Goal: Check status

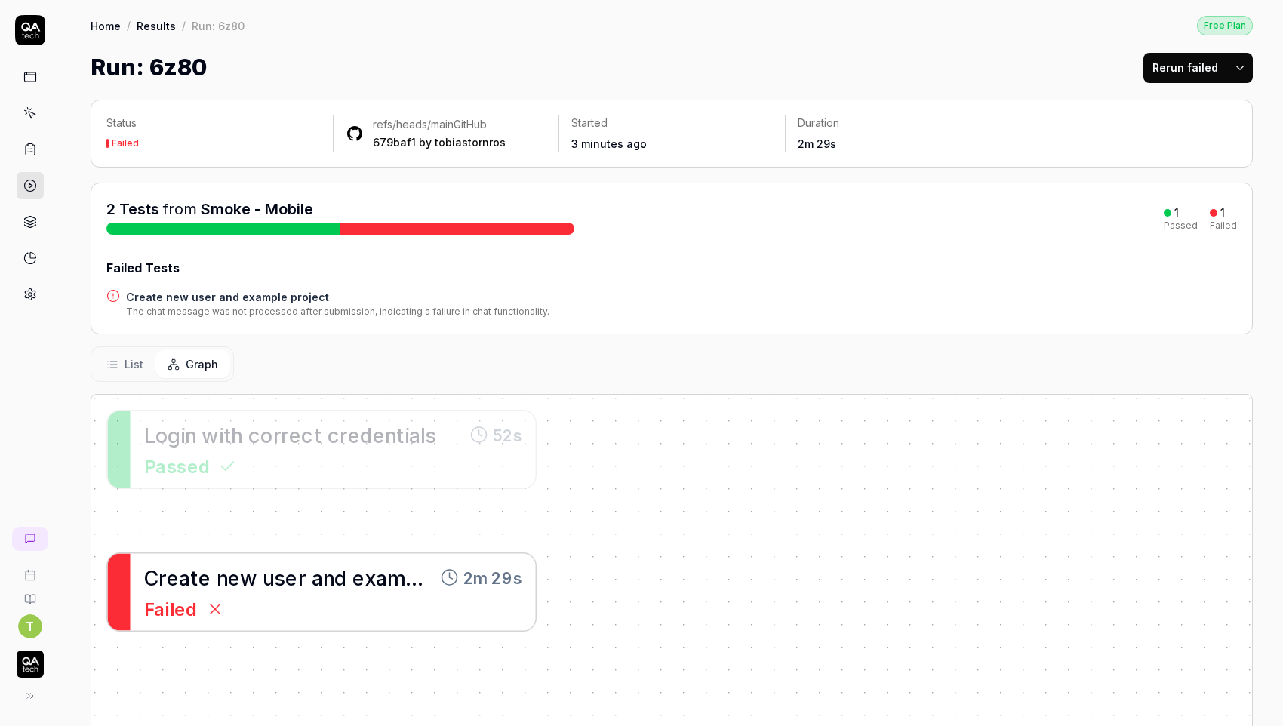
click at [247, 567] on span "w" at bounding box center [248, 577] width 17 height 24
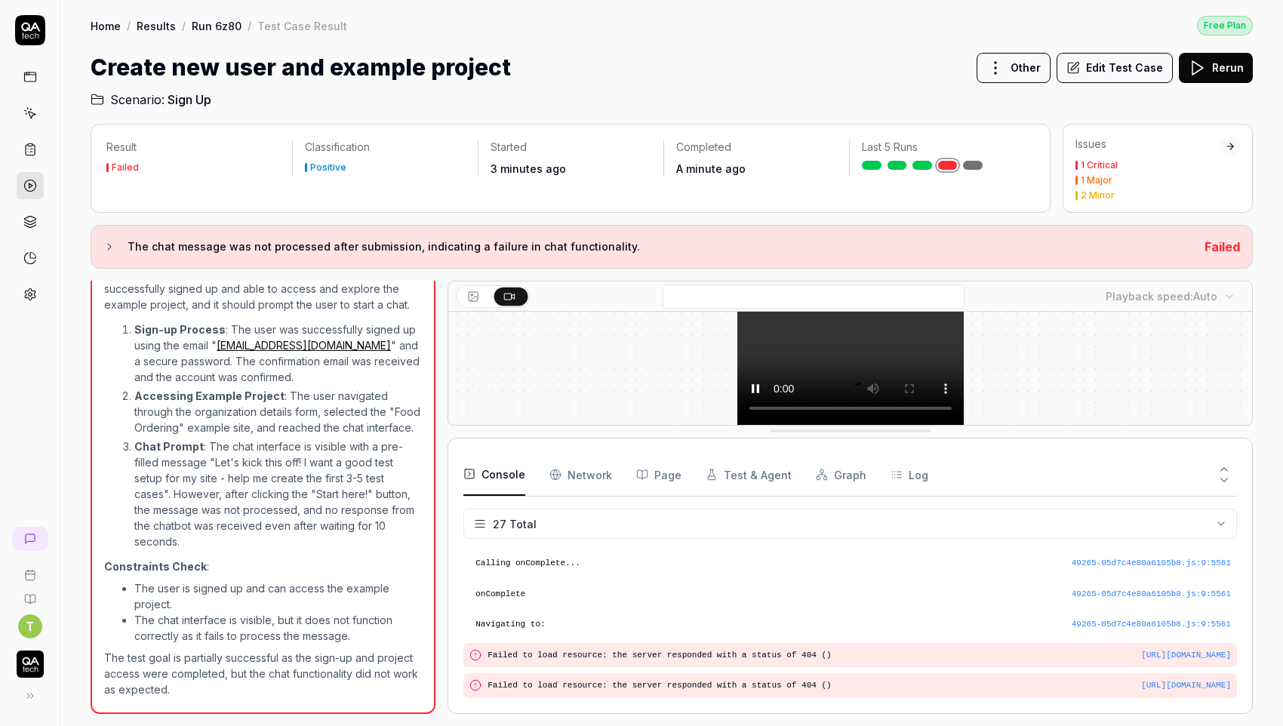
scroll to position [229, 0]
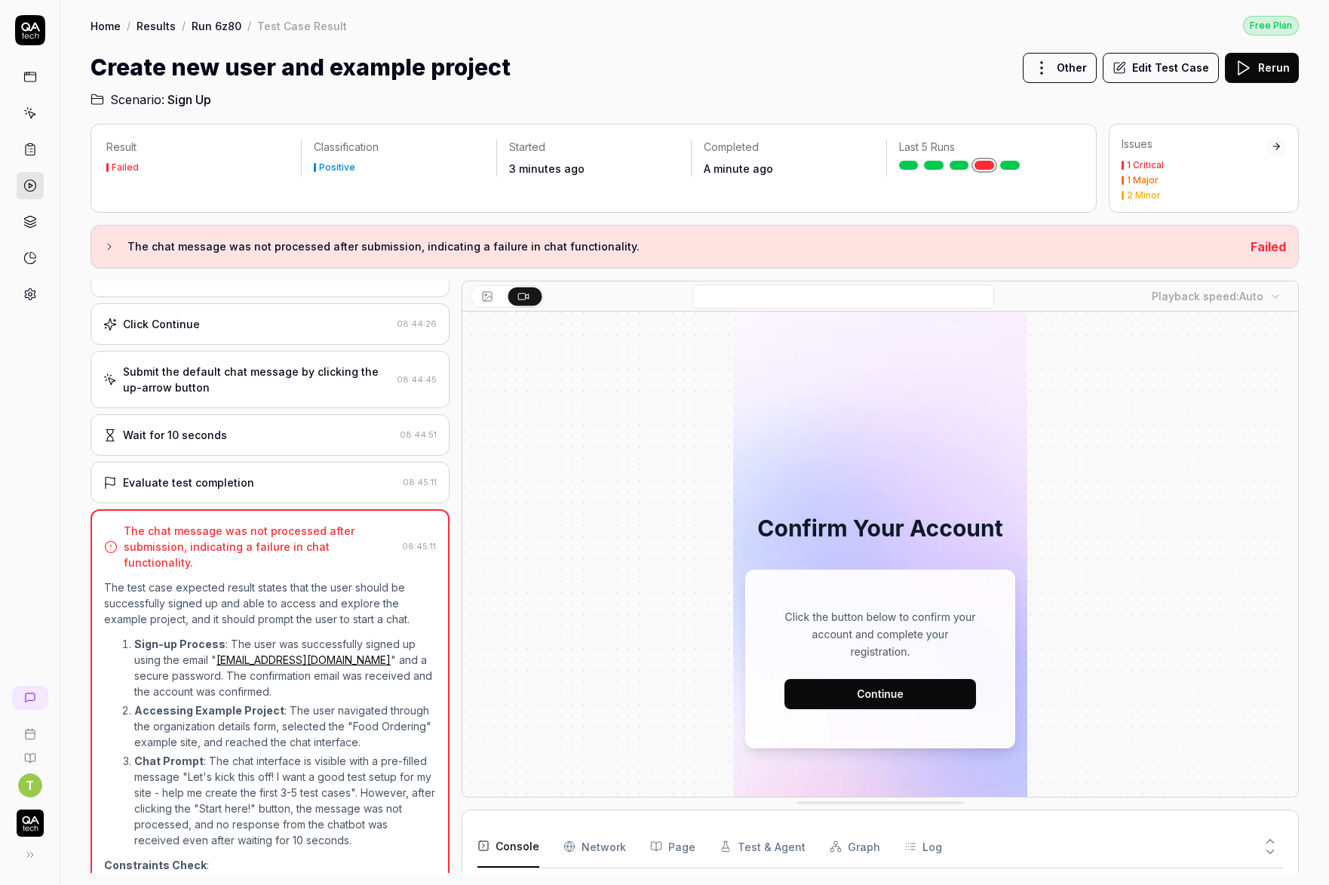
scroll to position [502, 0]
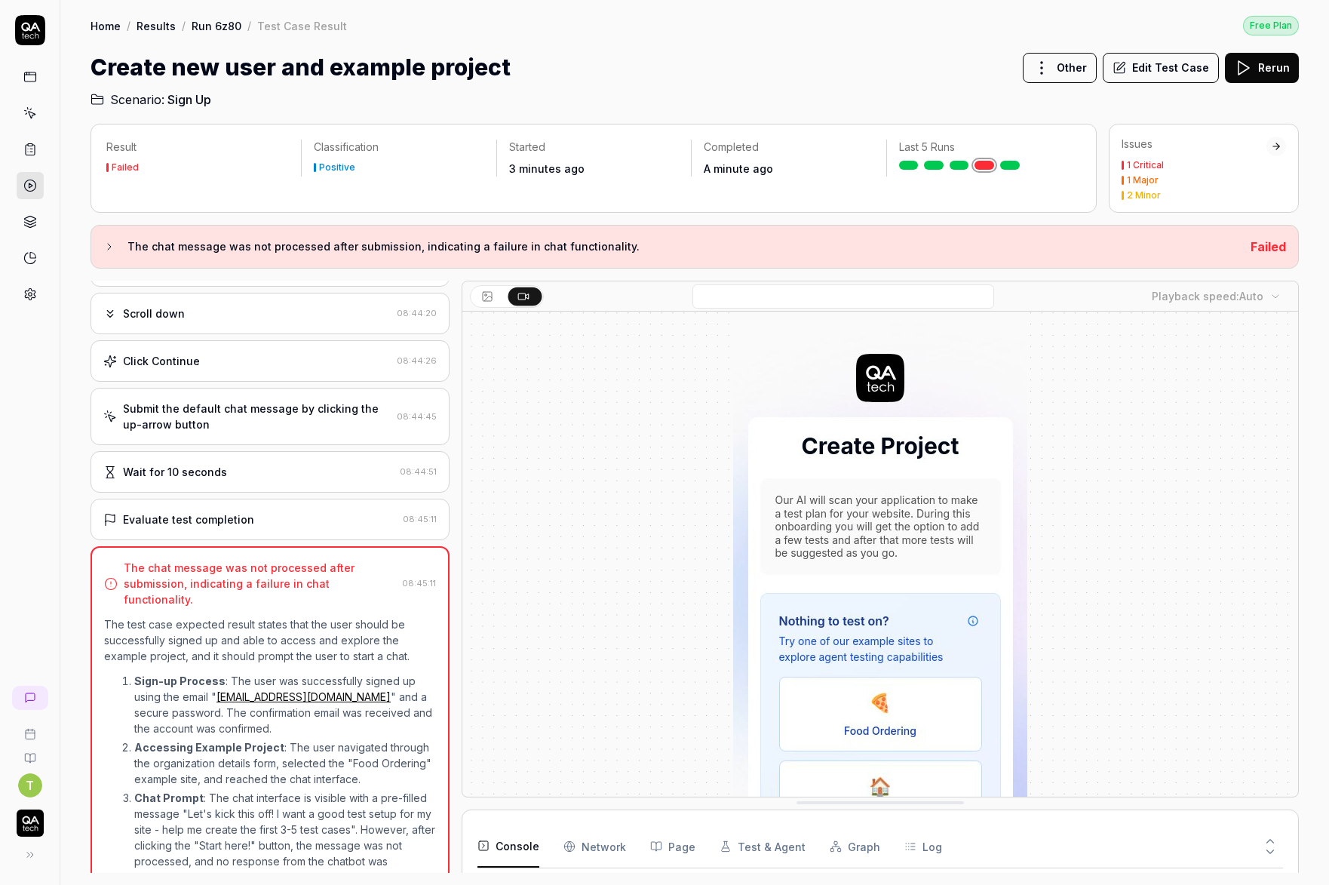
click at [309, 522] on div "Evaluate test completion" at bounding box center [249, 520] width 293 height 16
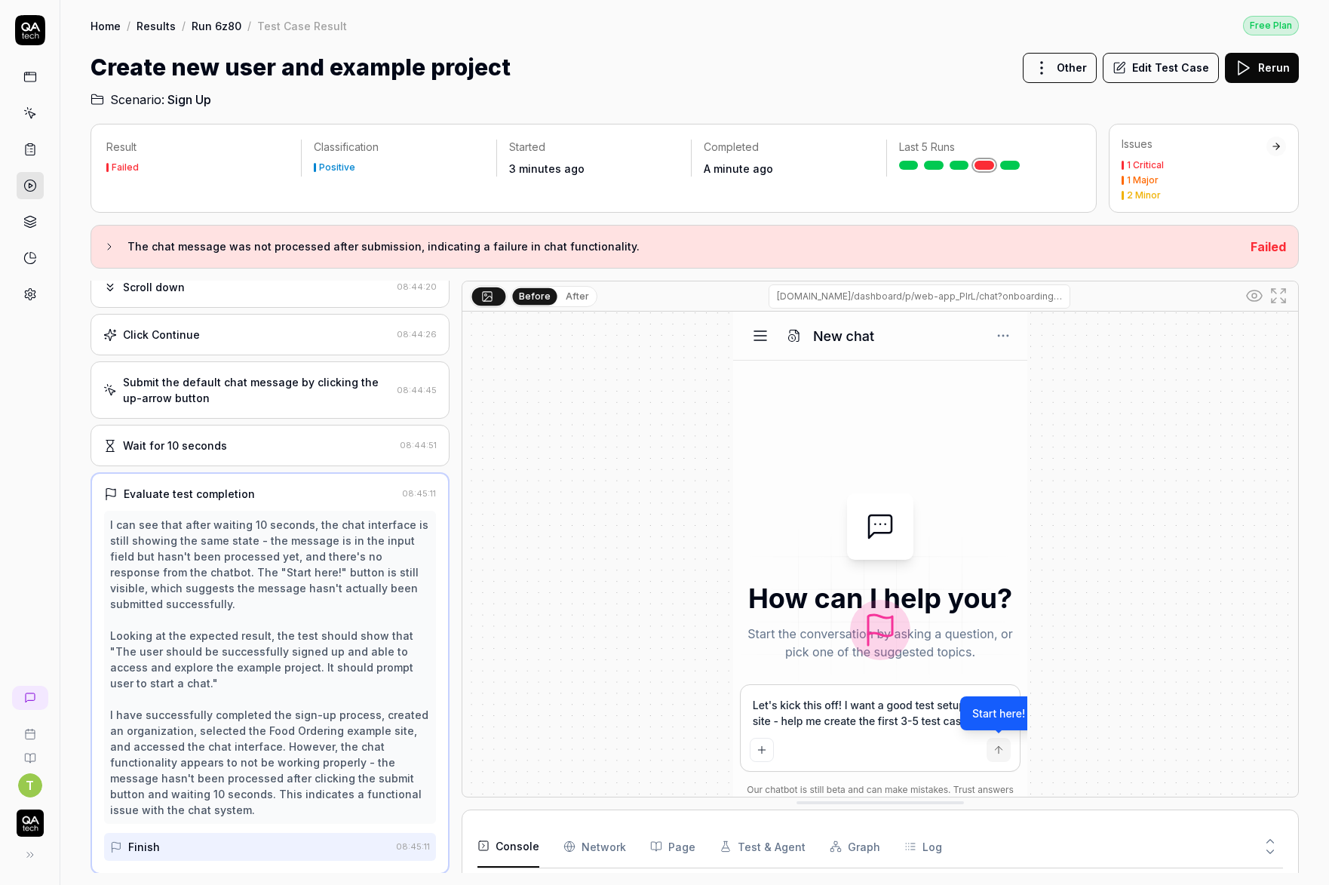
click at [303, 431] on div "Wait for 10 seconds 08:44:51" at bounding box center [270, 445] width 359 height 41
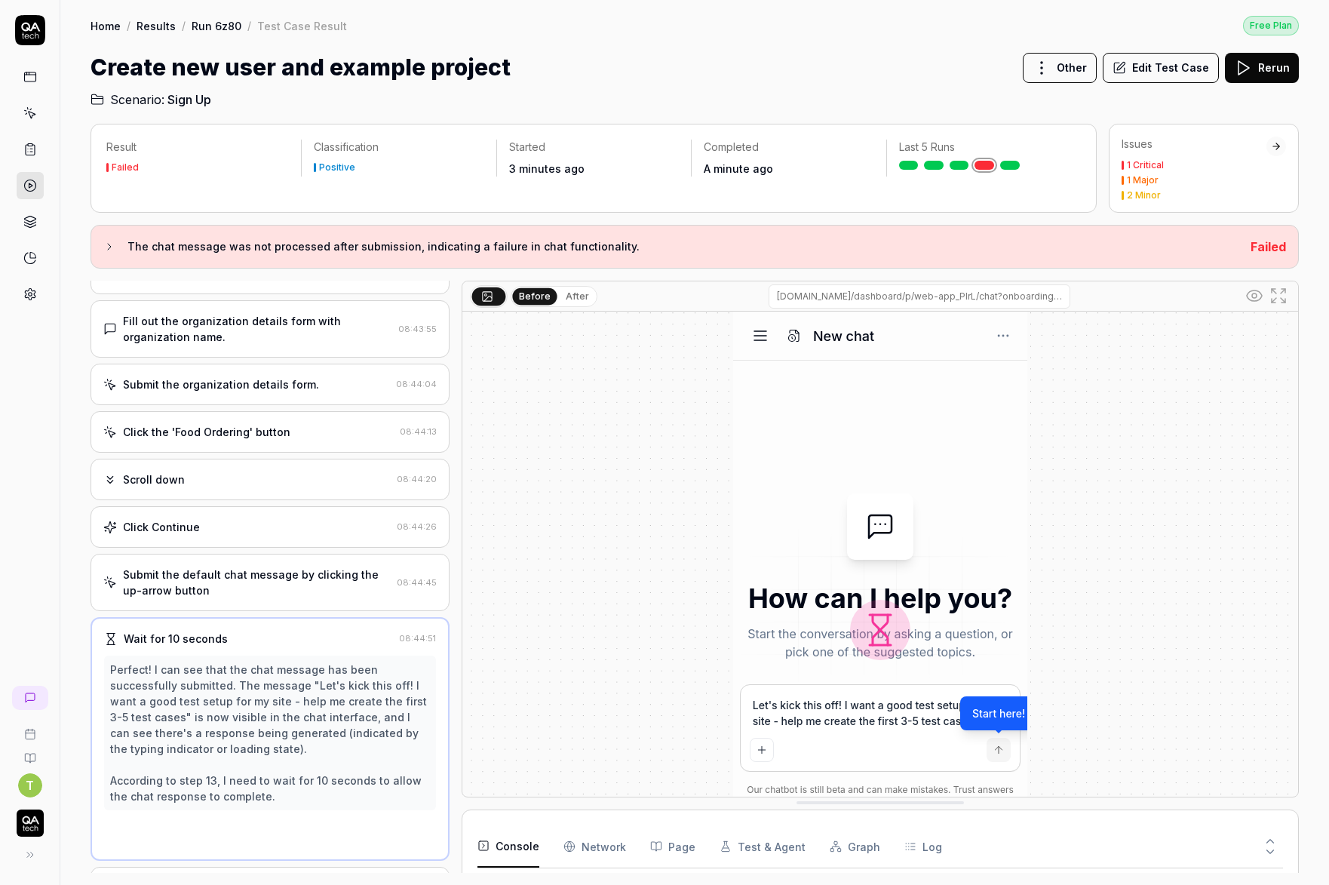
scroll to position [322, 0]
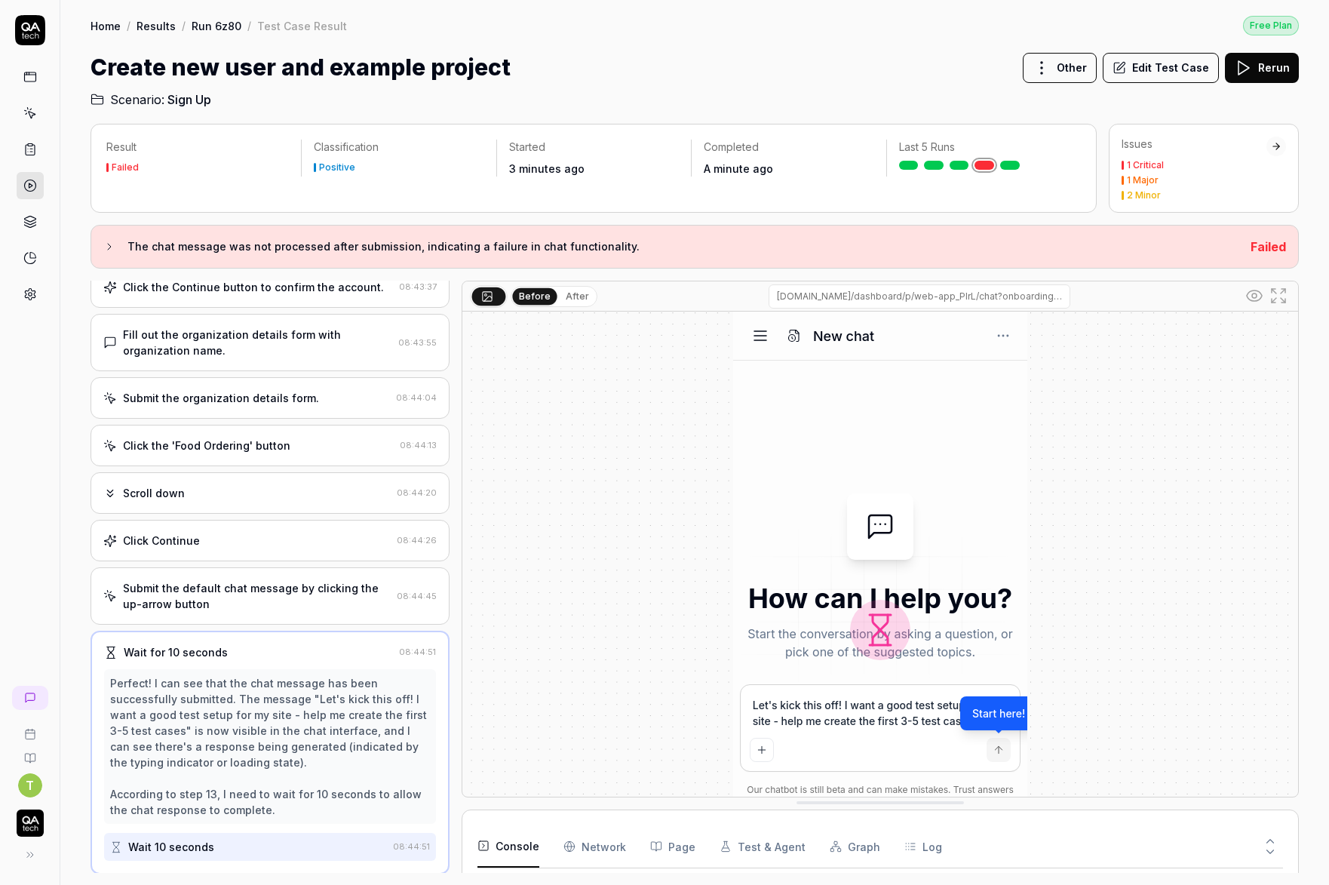
click at [251, 604] on div "Submit the default chat message by clicking the up-arrow button" at bounding box center [257, 596] width 268 height 32
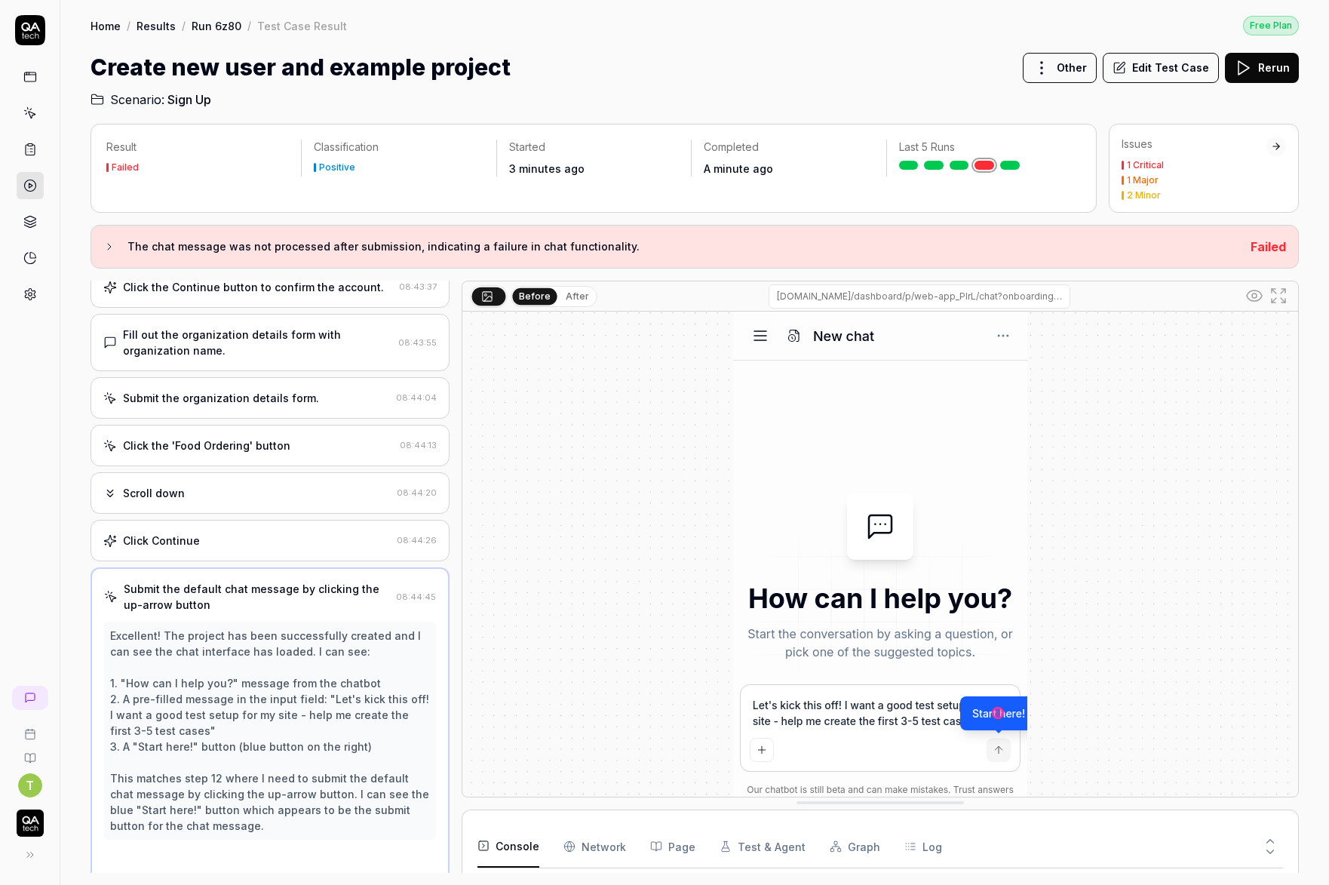
scroll to position [369, 0]
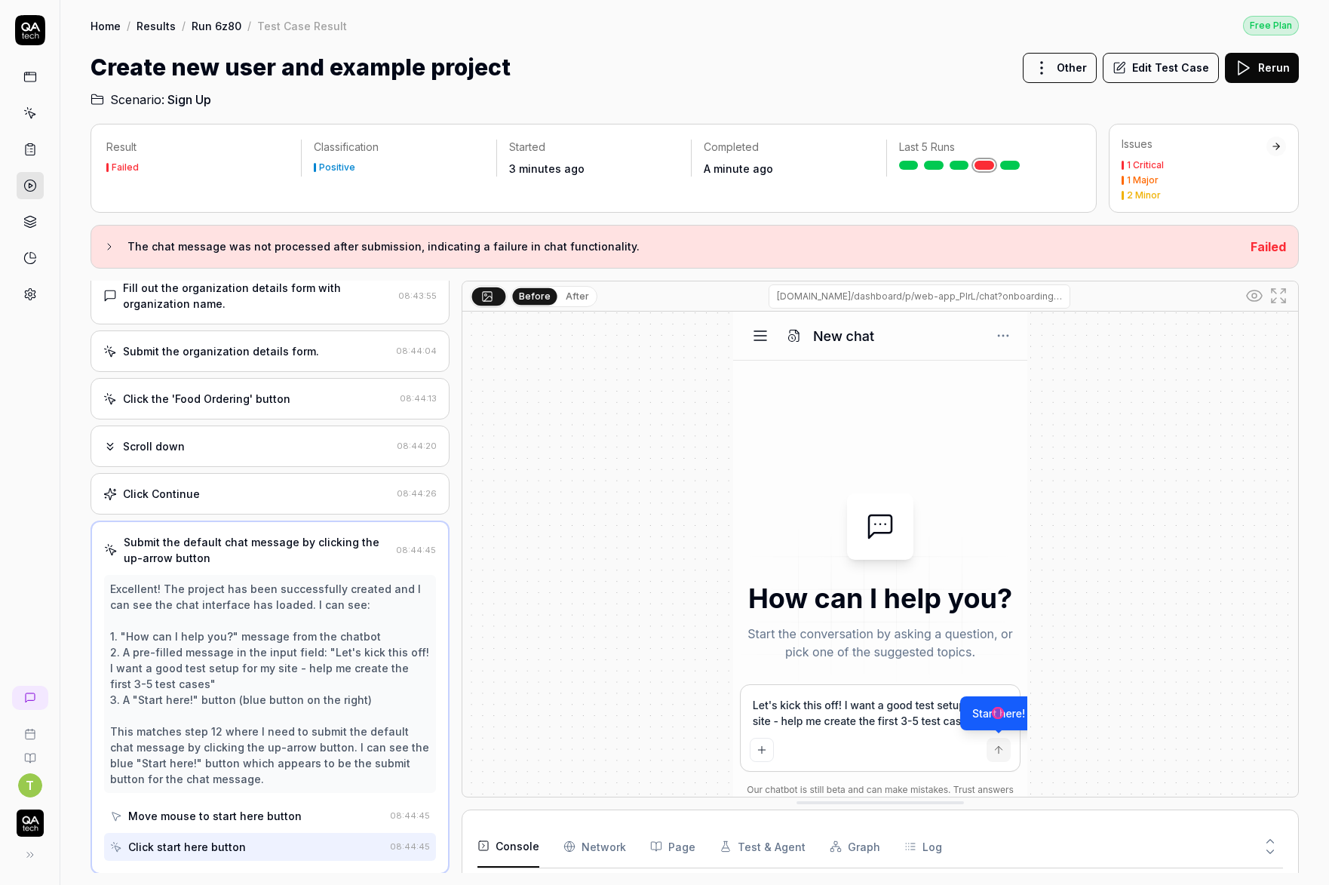
click at [280, 478] on div "Click Continue 08:44:26" at bounding box center [270, 493] width 359 height 41
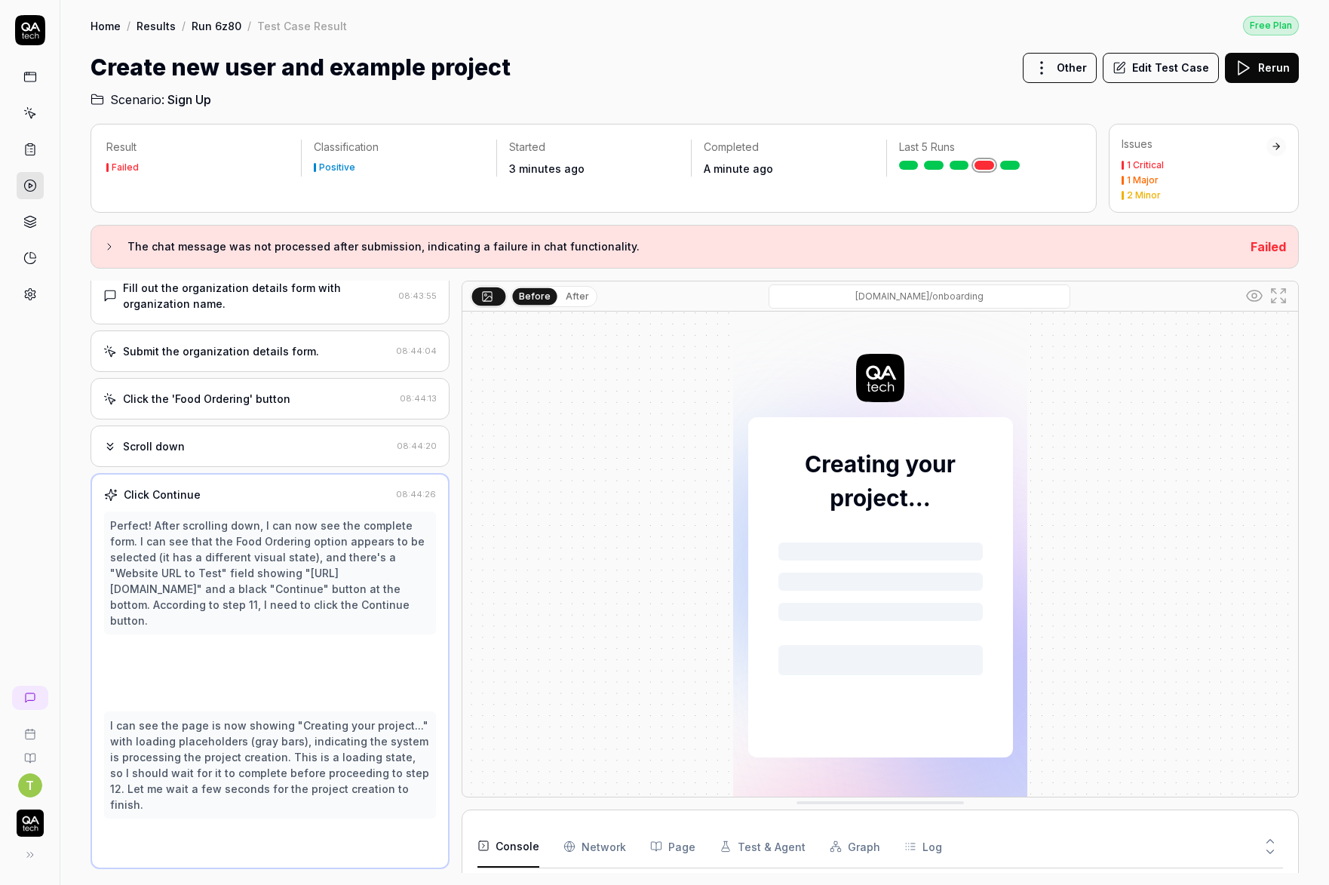
scroll to position [348, 0]
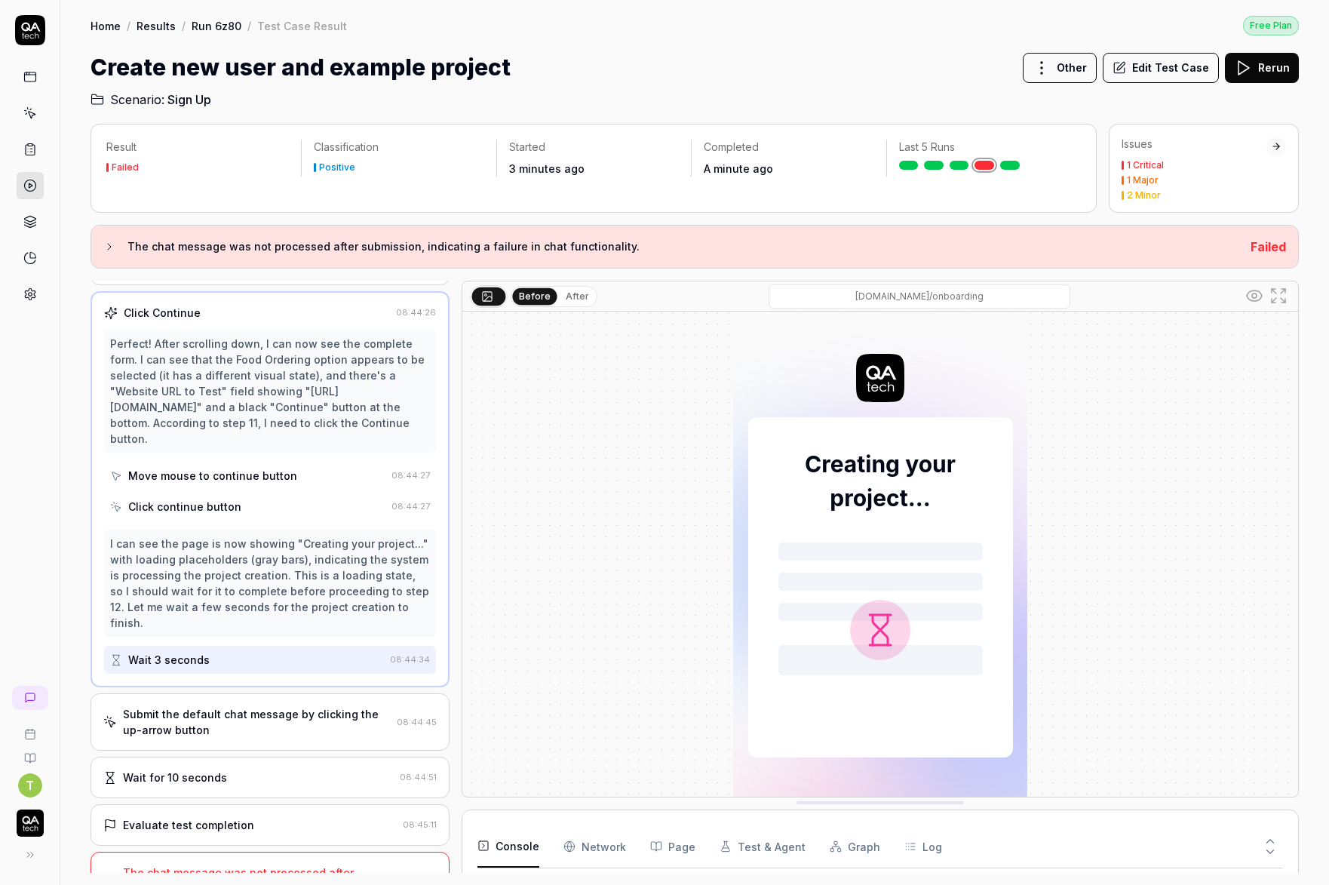
click at [228, 718] on div "Submit the default chat message by clicking the up-arrow button" at bounding box center [257, 722] width 268 height 32
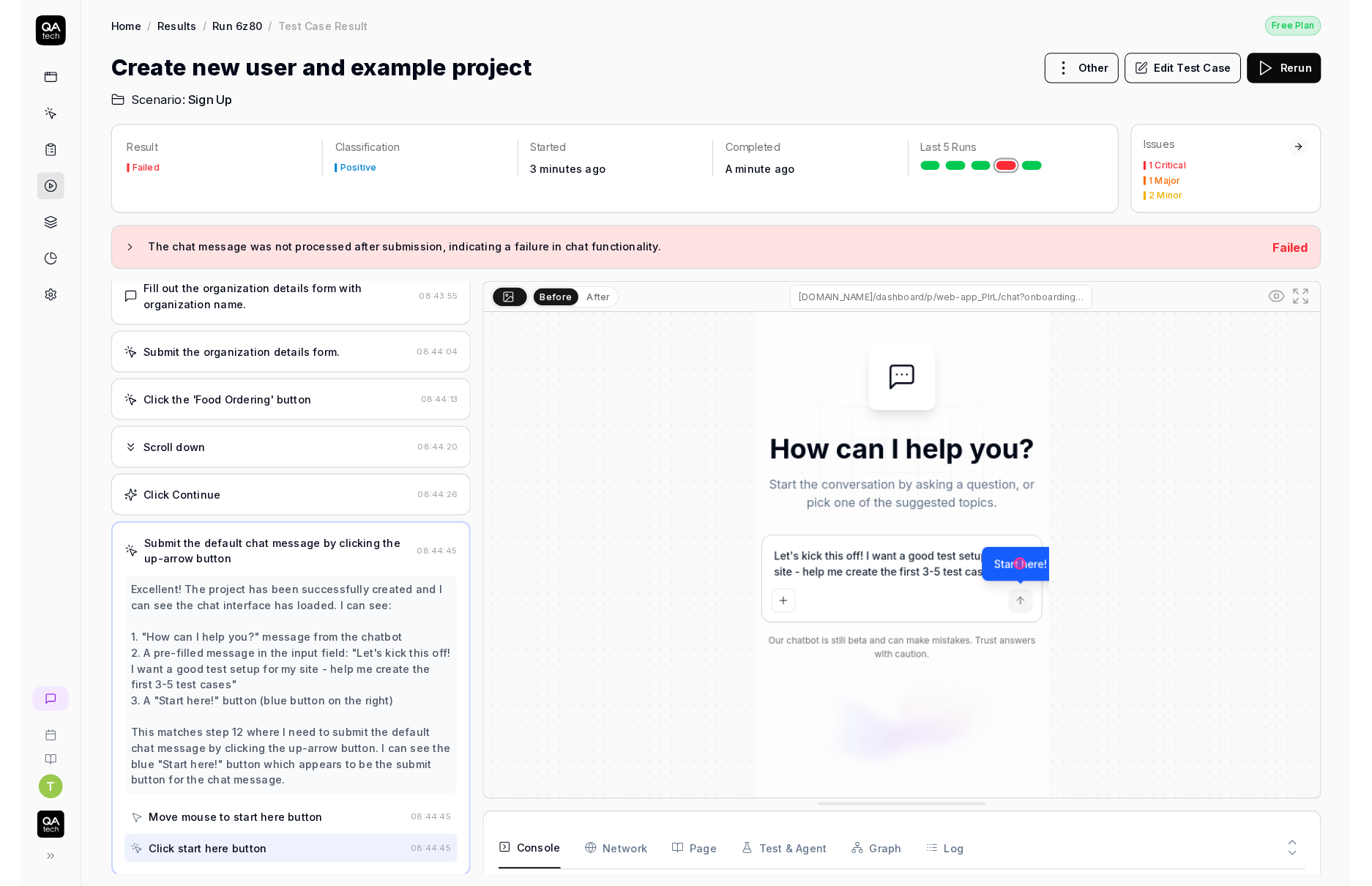
scroll to position [143, 0]
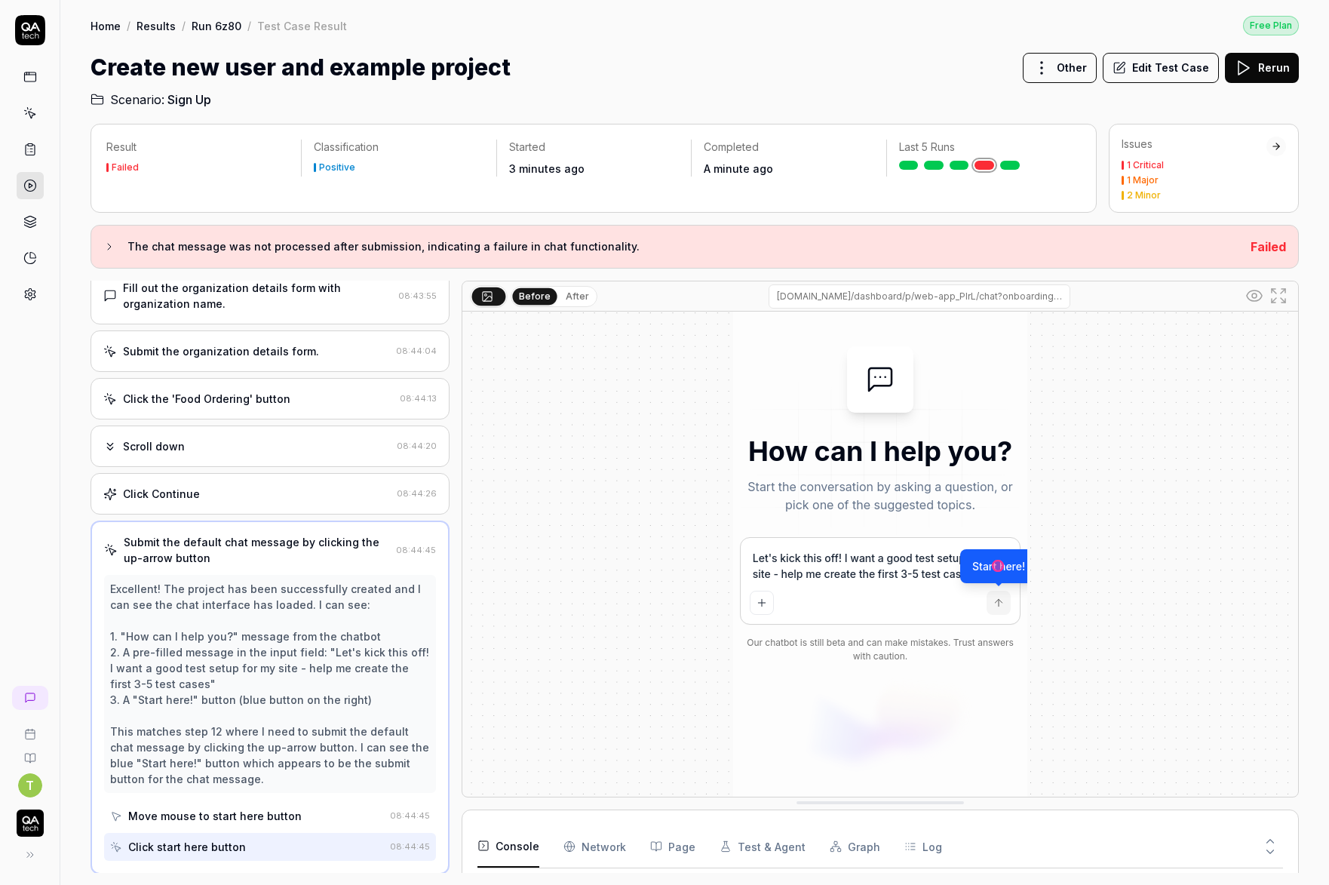
click at [1247, 66] on icon at bounding box center [1243, 68] width 18 height 18
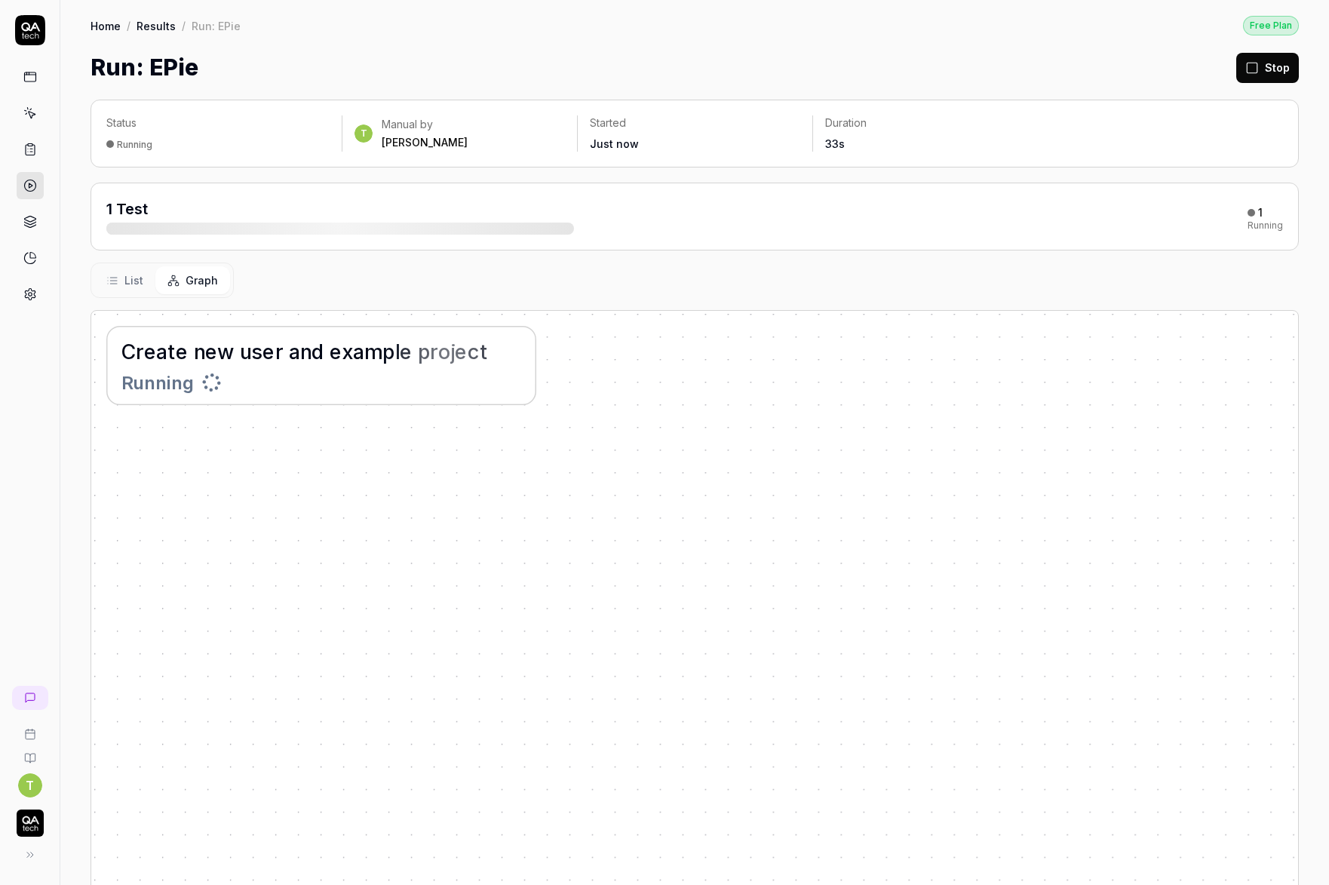
click at [316, 103] on div "Status Running T Manual by [PERSON_NAME] Started Just now Duration 33s" at bounding box center [695, 134] width 1209 height 68
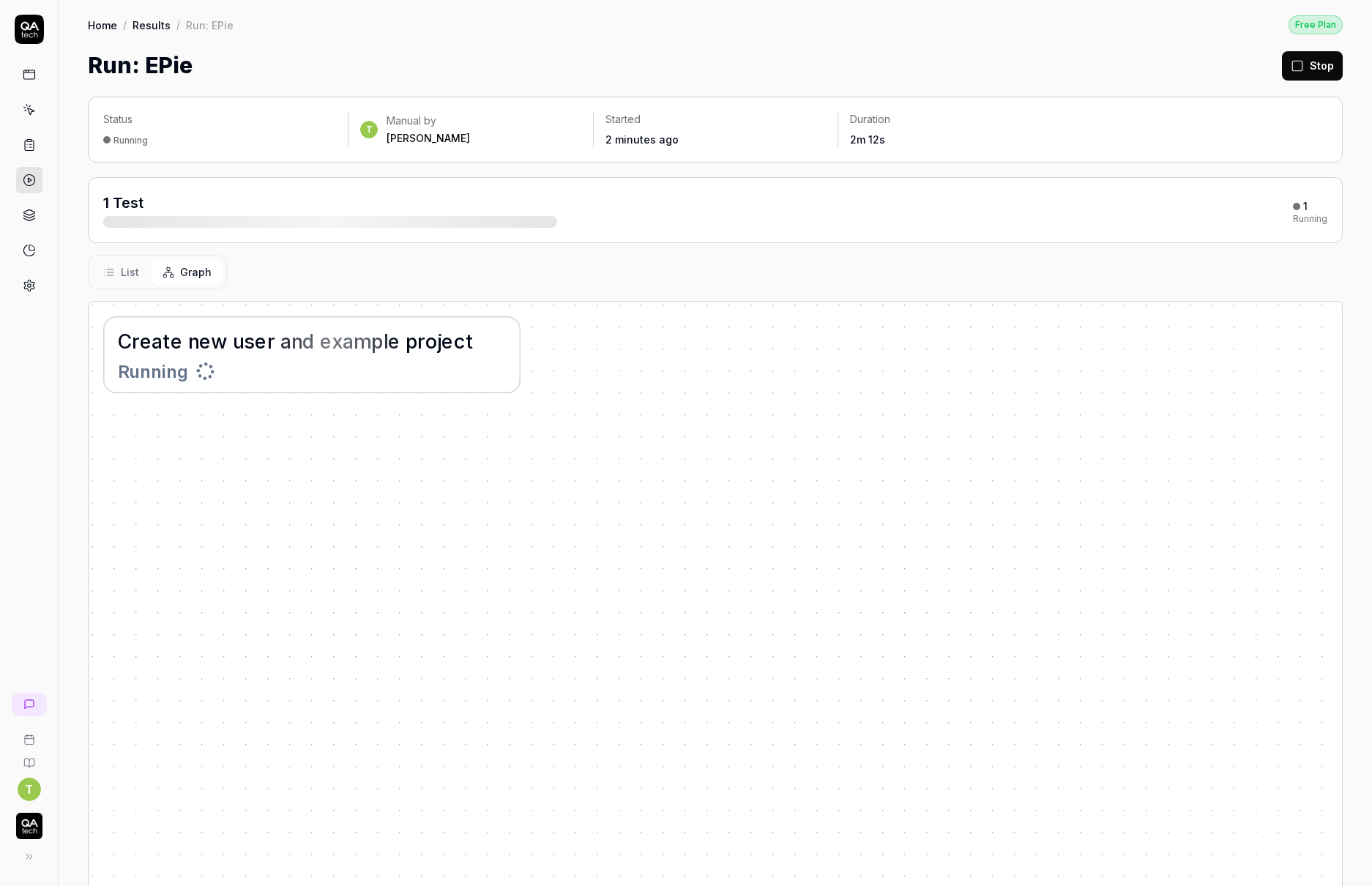
click at [338, 337] on span "x" at bounding box center [337, 341] width 11 height 23
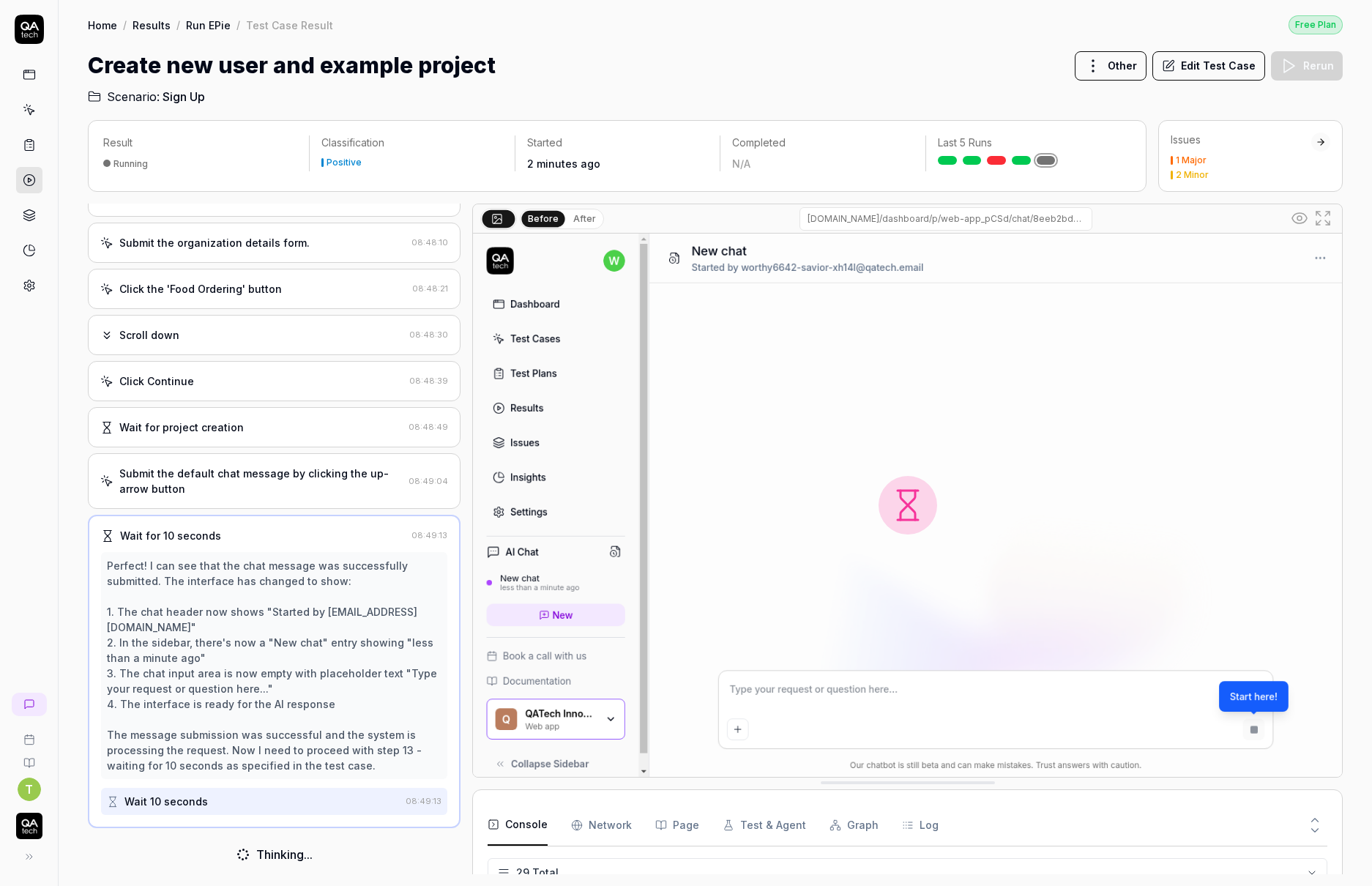
scroll to position [753, 0]
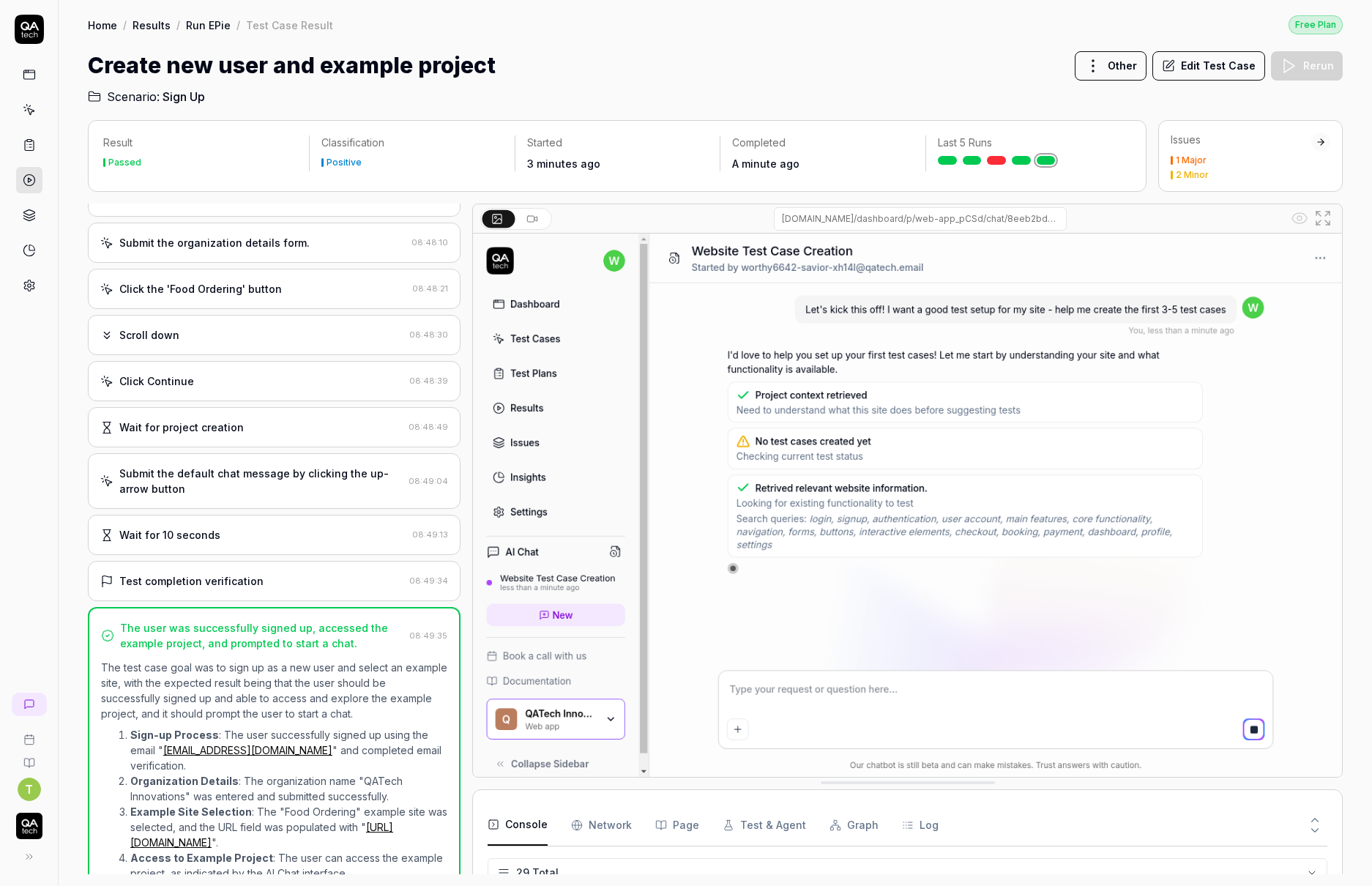
click at [704, 80] on div "Create new user and example project Other Edit Test Case Rerun" at bounding box center [715, 66] width 1255 height 33
